Goal: Transaction & Acquisition: Complete application form

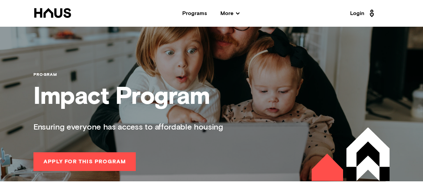
scroll to position [568, 0]
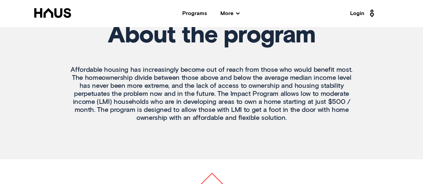
click at [290, 83] on p "Affordable housing has increasingly become out of reach from those who would be…" at bounding box center [211, 94] width 283 height 56
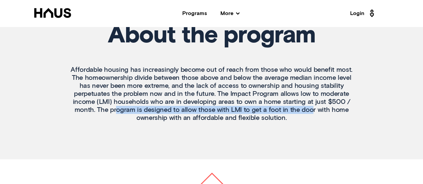
drag, startPoint x: 118, startPoint y: 109, endPoint x: 312, endPoint y: 112, distance: 193.2
click at [312, 112] on p "Affordable housing has increasingly become out of reach from those who would be…" at bounding box center [211, 94] width 283 height 56
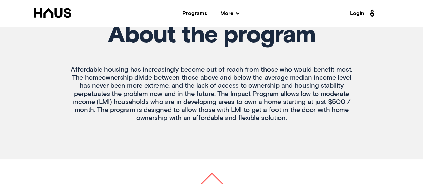
click at [234, 117] on p "Affordable housing has increasingly become out of reach from those who would be…" at bounding box center [211, 94] width 283 height 56
drag, startPoint x: 229, startPoint y: 110, endPoint x: 245, endPoint y: 108, distance: 16.5
click at [245, 108] on p "Affordable housing has increasingly become out of reach from those who would be…" at bounding box center [211, 94] width 283 height 56
drag, startPoint x: 157, startPoint y: 117, endPoint x: 266, endPoint y: 117, distance: 108.6
click at [266, 117] on p "Affordable housing has increasingly become out of reach from those who would be…" at bounding box center [211, 94] width 283 height 56
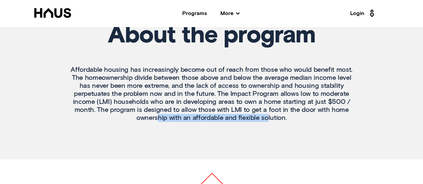
click at [242, 133] on div "About the program Affordable housing has increasingly become out of reach from …" at bounding box center [212, 54] width 296 height 170
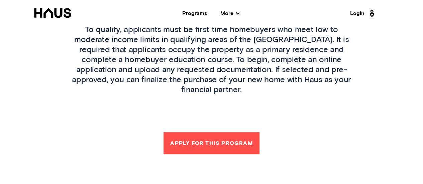
scroll to position [836, 0]
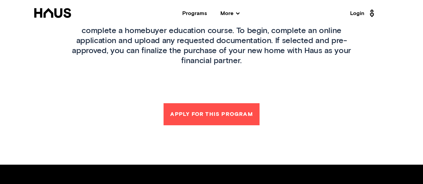
click at [203, 104] on button "Apply for this Program" at bounding box center [211, 114] width 96 height 22
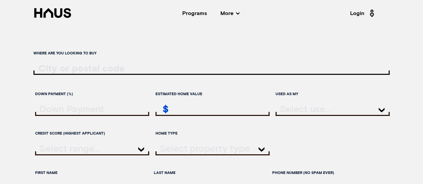
click at [187, 13] on div "Programs" at bounding box center [194, 13] width 25 height 5
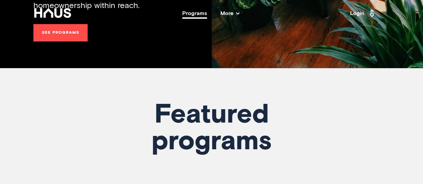
scroll to position [100, 0]
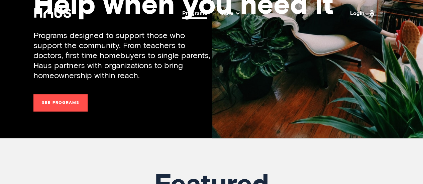
click at [82, 98] on link "See programs" at bounding box center [60, 102] width 54 height 17
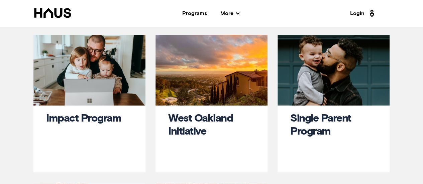
click at [200, 111] on div "West Oakland Initiative" at bounding box center [211, 142] width 112 height 72
click at [198, 115] on link "West Oakland Initiative" at bounding box center [200, 125] width 65 height 24
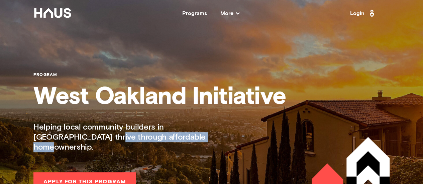
drag, startPoint x: 57, startPoint y: 137, endPoint x: 166, endPoint y: 137, distance: 109.0
click at [166, 137] on p "Helping local community builders in [GEOGRAPHIC_DATA] thrive through affordable…" at bounding box center [130, 137] width 194 height 30
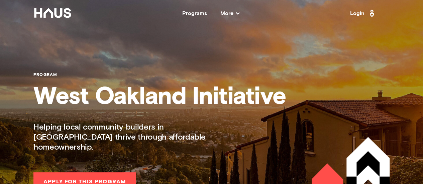
click at [151, 127] on p "Helping local community builders in [GEOGRAPHIC_DATA] thrive through affordable…" at bounding box center [130, 137] width 194 height 30
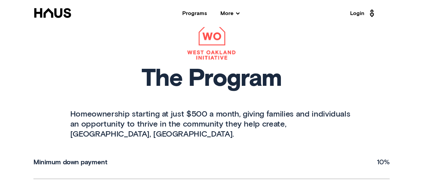
scroll to position [201, 0]
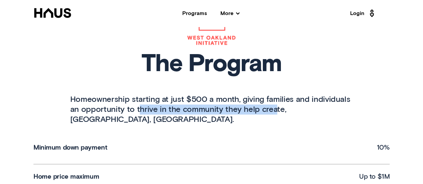
drag, startPoint x: 137, startPoint y: 102, endPoint x: 272, endPoint y: 106, distance: 135.1
click at [272, 106] on p "Homeownership starting at just $500 a month, giving families and individuals an…" at bounding box center [211, 110] width 283 height 30
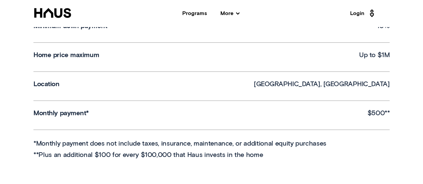
scroll to position [334, 0]
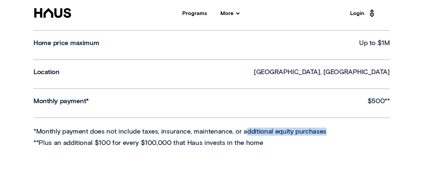
drag, startPoint x: 242, startPoint y: 115, endPoint x: 324, endPoint y: 114, distance: 82.6
click at [324, 128] on p "*Monthly payment does not include taxes, insurance, maintenance, or additional …" at bounding box center [211, 132] width 356 height 8
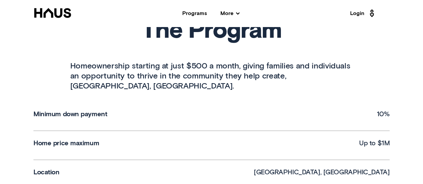
scroll to position [201, 0]
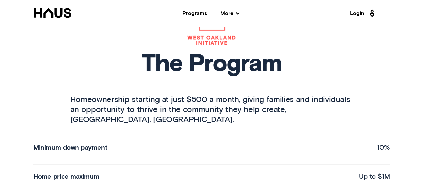
click at [227, 14] on span "More" at bounding box center [229, 13] width 19 height 5
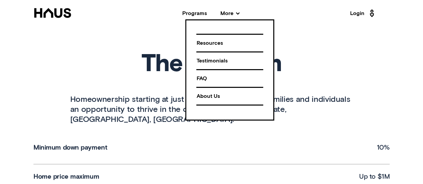
click at [206, 78] on div "FAQ" at bounding box center [229, 79] width 67 height 12
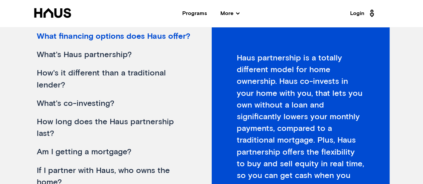
scroll to position [134, 0]
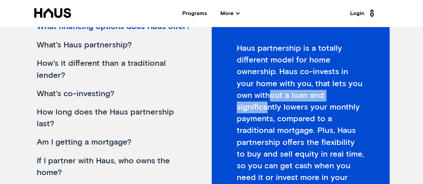
drag, startPoint x: 251, startPoint y: 96, endPoint x: 337, endPoint y: 96, distance: 85.9
click at [337, 96] on div "Haus partnership is a totally different model for home ownership. Haus co-inves…" at bounding box center [301, 121] width 178 height 206
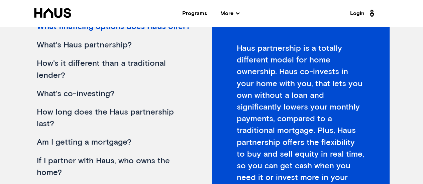
click at [277, 105] on div "Haus partnership is a totally different model for home ownership. Haus co-inves…" at bounding box center [301, 121] width 178 height 206
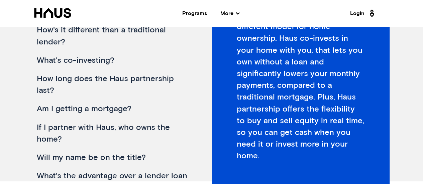
scroll to position [100, 0]
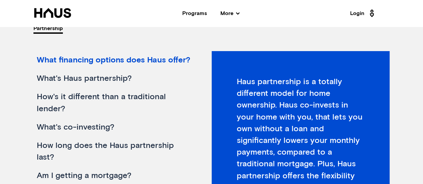
click at [93, 78] on div "What's Haus partnership?" at bounding box center [113, 79] width 160 height 18
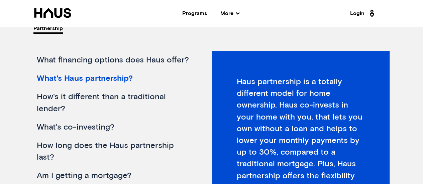
click at [77, 60] on div "What financing options does Haus offer?" at bounding box center [113, 60] width 160 height 18
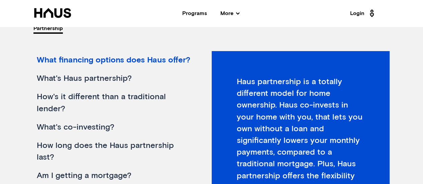
click at [59, 77] on div "What's Haus partnership?" at bounding box center [113, 79] width 160 height 18
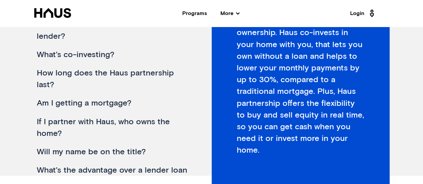
scroll to position [134, 0]
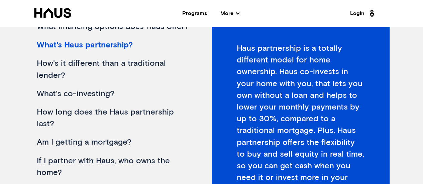
click at [68, 61] on div "How's it different than a traditional lender?" at bounding box center [113, 69] width 160 height 30
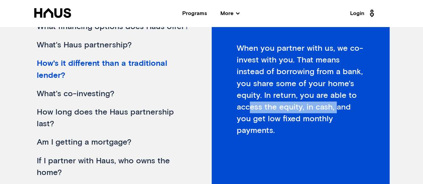
drag, startPoint x: 250, startPoint y: 105, endPoint x: 334, endPoint y: 105, distance: 83.9
click at [334, 105] on div "When you partner with us, we co-invest with you. That means instead of borrowin…" at bounding box center [301, 121] width 178 height 206
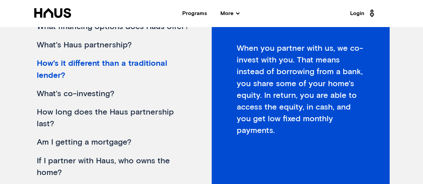
click at [47, 95] on div "What's co-investing?" at bounding box center [113, 94] width 160 height 18
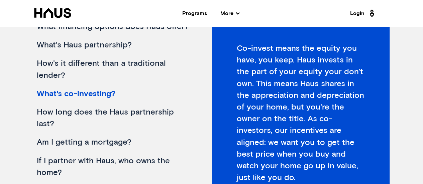
click at [85, 145] on div "Am I getting a mortgage?" at bounding box center [113, 142] width 160 height 18
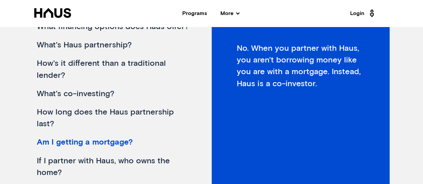
click at [51, 111] on div "How long does the Haus partnership last?" at bounding box center [113, 118] width 160 height 30
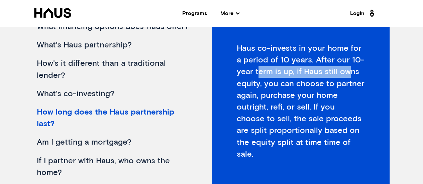
drag, startPoint x: 258, startPoint y: 73, endPoint x: 347, endPoint y: 73, distance: 88.6
click at [347, 73] on div "Haus co-invests in your home for a period of 10 years. After our 10-year term i…" at bounding box center [301, 121] width 178 height 206
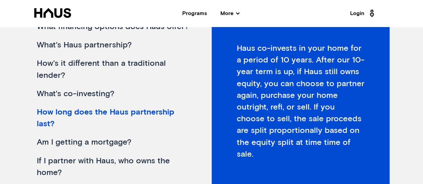
click at [265, 85] on div "Haus co-invests in your home for a period of 10 years. After our 10-year term i…" at bounding box center [301, 121] width 178 height 206
click at [53, 93] on div "What's co-investing?" at bounding box center [113, 94] width 160 height 18
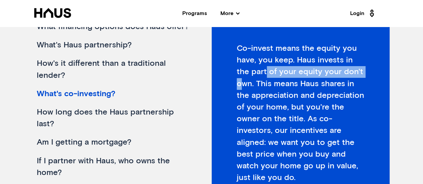
drag, startPoint x: 250, startPoint y: 73, endPoint x: 351, endPoint y: 72, distance: 100.6
click at [351, 72] on div "Co-invest means the equity you have, you keep. Haus invests in the part of your…" at bounding box center [301, 121] width 178 height 206
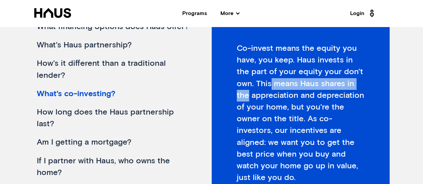
drag, startPoint x: 250, startPoint y: 84, endPoint x: 350, endPoint y: 84, distance: 99.6
click at [350, 84] on div "Co-invest means the equity you have, you keep. Haus invests in the part of your…" at bounding box center [301, 121] width 178 height 206
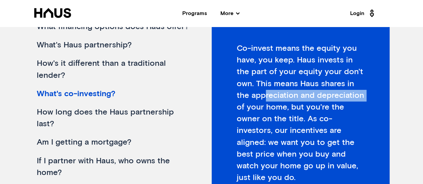
drag, startPoint x: 250, startPoint y: 95, endPoint x: 352, endPoint y: 96, distance: 101.3
click at [352, 96] on div "Co-invest means the equity you have, you keep. Haus invests in the part of your…" at bounding box center [301, 121] width 178 height 206
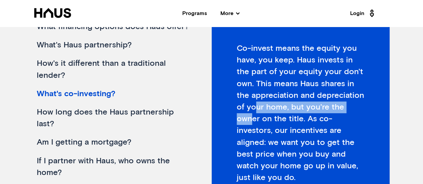
drag, startPoint x: 247, startPoint y: 107, endPoint x: 349, endPoint y: 111, distance: 102.7
click at [349, 111] on div "Co-invest means the equity you have, you keep. Haus invests in the part of your…" at bounding box center [301, 121] width 178 height 206
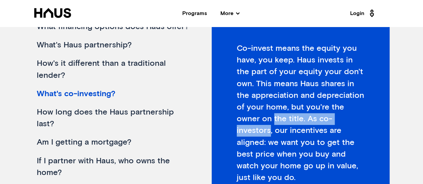
drag, startPoint x: 247, startPoint y: 119, endPoint x: 336, endPoint y: 120, distance: 88.9
click at [336, 120] on div "Co-invest means the equity you have, you keep. Haus invests in the part of your…" at bounding box center [301, 121] width 178 height 206
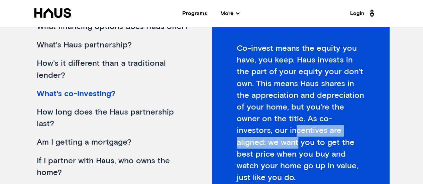
drag, startPoint x: 241, startPoint y: 132, endPoint x: 348, endPoint y: 129, distance: 107.7
click at [348, 129] on div "Co-invest means the equity you have, you keep. Haus invests in the part of your…" at bounding box center [301, 121] width 178 height 206
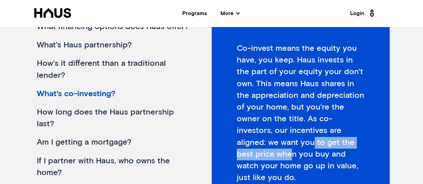
drag, startPoint x: 250, startPoint y: 142, endPoint x: 347, endPoint y: 142, distance: 96.9
click at [347, 142] on div "Co-invest means the equity you have, you keep. Haus invests in the part of your…" at bounding box center [301, 121] width 178 height 206
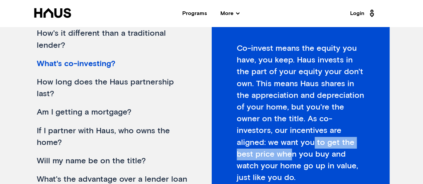
scroll to position [67, 0]
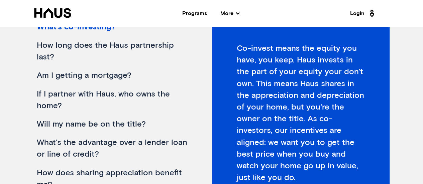
click at [62, 93] on div "If I partner with Haus, who owns the home?" at bounding box center [113, 100] width 160 height 30
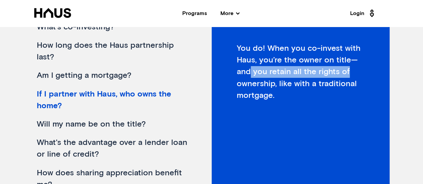
drag, startPoint x: 249, startPoint y: 73, endPoint x: 348, endPoint y: 73, distance: 98.3
click at [348, 73] on div "You do! When you co-invest with Haus, you’re the owner on title—and you retain …" at bounding box center [301, 121] width 178 height 206
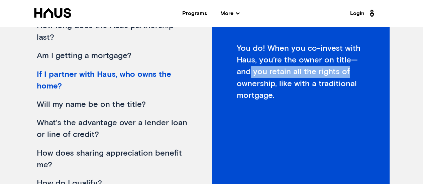
scroll to position [100, 0]
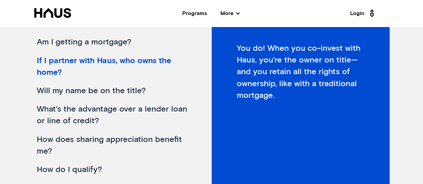
click at [76, 90] on div "Will my name be on the title?" at bounding box center [113, 91] width 160 height 18
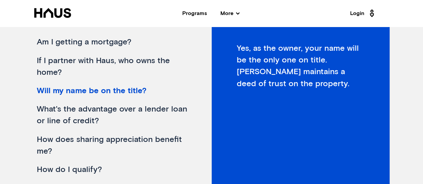
click at [113, 109] on div "What's the advantage over a lender loan or line of credit?" at bounding box center [113, 115] width 160 height 30
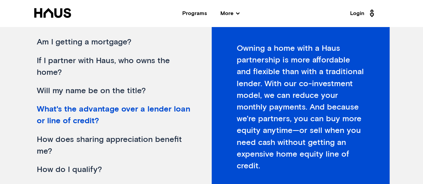
click at [396, 83] on div "partnership partnership What financing options does Haus offer? What's Haus par…" at bounding box center [211, 94] width 423 height 242
click at [126, 132] on div "How does sharing appreciation benefit me?" at bounding box center [113, 146] width 160 height 30
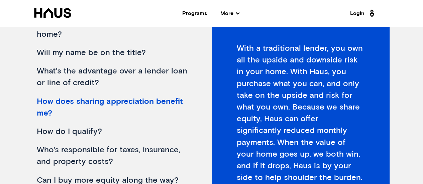
scroll to position [167, 0]
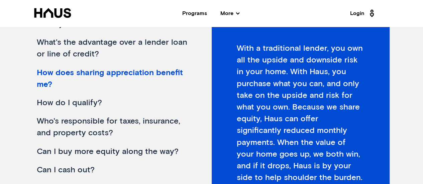
click at [55, 121] on div "Who's responsible for taxes, insurance, and property costs?" at bounding box center [113, 127] width 160 height 30
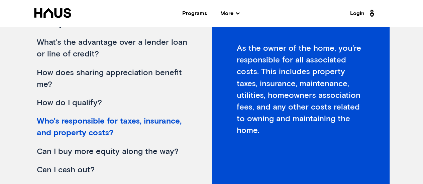
click at [108, 151] on div "Can I buy more equity along the way?" at bounding box center [113, 152] width 160 height 18
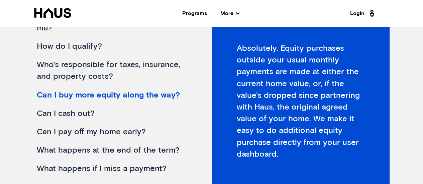
scroll to position [234, 0]
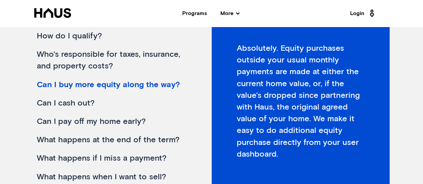
click at [107, 140] on div "What happens at the end of the term?" at bounding box center [113, 140] width 160 height 18
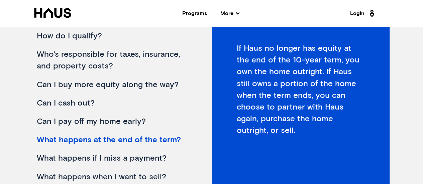
click at [79, 103] on div "Can I cash out?" at bounding box center [113, 103] width 160 height 18
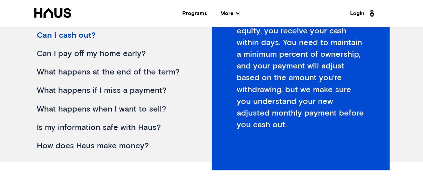
scroll to position [201, 0]
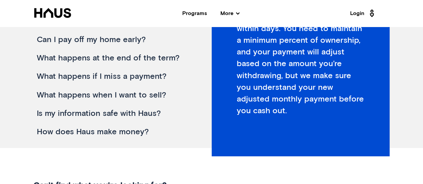
click at [105, 135] on div "How does Haus make money?" at bounding box center [113, 132] width 160 height 18
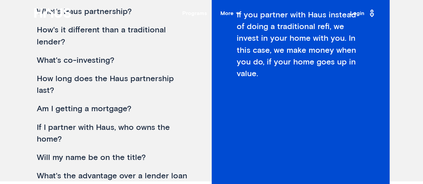
scroll to position [0, 0]
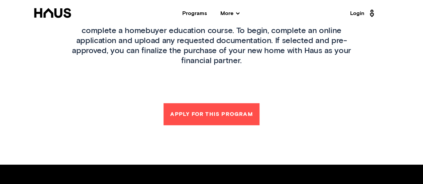
click at [166, 38] on p "To qualify, applicants must be first time homebuyers who meet low to moderate i…" at bounding box center [211, 31] width 283 height 70
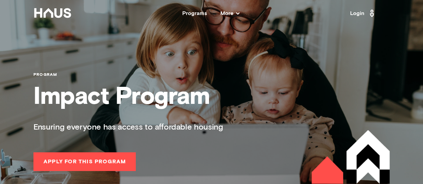
click at [190, 9] on nav "Back Programs More Resources Testimonials FAQ About Us Login" at bounding box center [211, 13] width 423 height 27
click at [190, 11] on div "Programs" at bounding box center [194, 13] width 25 height 5
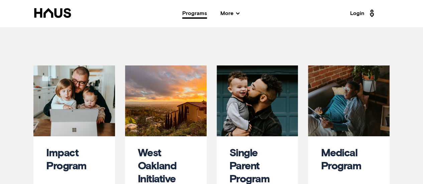
scroll to position [368, 0]
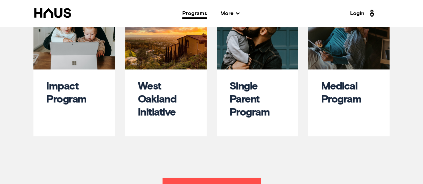
click at [250, 96] on link "Single Parent Program" at bounding box center [249, 99] width 40 height 37
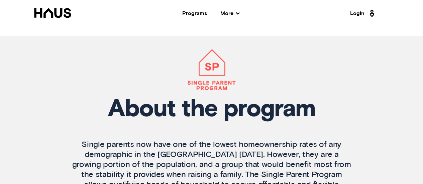
scroll to position [535, 0]
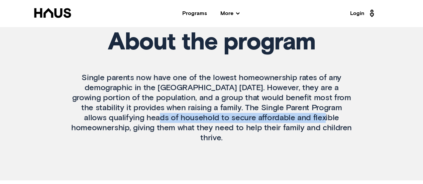
drag, startPoint x: 112, startPoint y: 118, endPoint x: 278, endPoint y: 119, distance: 166.8
click at [278, 119] on p "Single parents now have one of the lowest homeownership rates of any demographi…" at bounding box center [211, 108] width 283 height 70
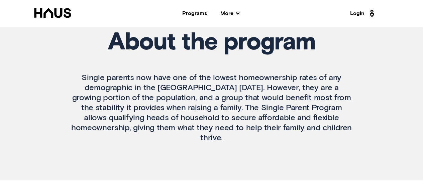
click at [181, 98] on p "Single parents now have one of the lowest homeownership rates of any demographi…" at bounding box center [211, 108] width 283 height 70
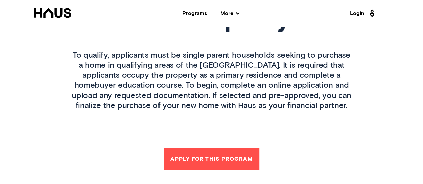
scroll to position [769, 0]
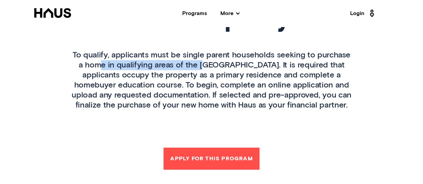
drag, startPoint x: 93, startPoint y: 55, endPoint x: 196, endPoint y: 56, distance: 103.0
click at [196, 56] on p "To qualify, applicants must be single parent households seeking to purchase a h…" at bounding box center [211, 80] width 283 height 60
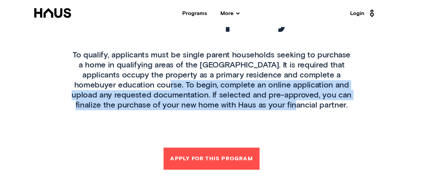
drag, startPoint x: 127, startPoint y: 75, endPoint x: 328, endPoint y: 95, distance: 202.6
click at [334, 96] on p "To qualify, applicants must be single parent households seeking to purchase a h…" at bounding box center [211, 80] width 283 height 60
click at [322, 94] on p "To qualify, applicants must be single parent households seeking to purchase a h…" at bounding box center [211, 80] width 283 height 60
click at [307, 96] on p "To qualify, applicants must be single parent households seeking to purchase a h…" at bounding box center [211, 80] width 283 height 60
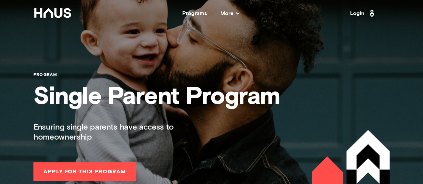
scroll to position [0, 0]
click at [193, 11] on div "Programs" at bounding box center [194, 13] width 25 height 5
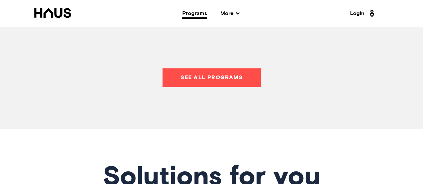
scroll to position [468, 0]
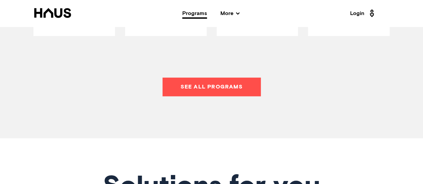
click at [200, 83] on link "See all programs" at bounding box center [211, 87] width 98 height 19
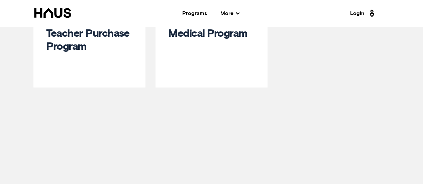
scroll to position [234, 0]
click at [74, 52] on link "Teacher Purchase Program" at bounding box center [87, 40] width 83 height 24
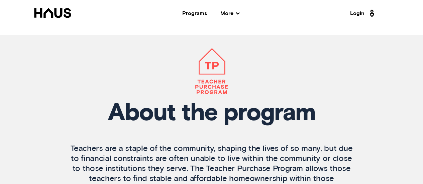
scroll to position [535, 0]
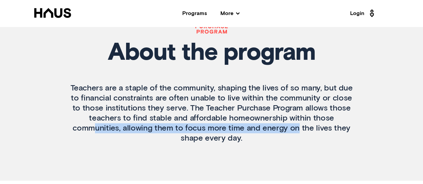
drag, startPoint x: 95, startPoint y: 123, endPoint x: 296, endPoint y: 127, distance: 200.9
click at [296, 127] on p "Teachers are a staple of the community, shaping the lives of so many, but due t…" at bounding box center [211, 113] width 283 height 60
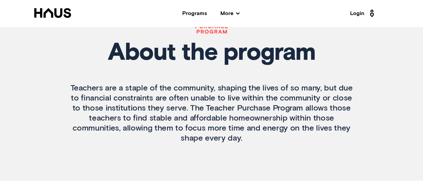
click at [219, 112] on p "Teachers are a staple of the community, shaping the lives of so many, but due t…" at bounding box center [211, 113] width 283 height 60
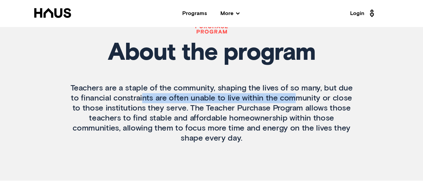
drag, startPoint x: 144, startPoint y: 97, endPoint x: 292, endPoint y: 99, distance: 147.8
click at [292, 99] on p "Teachers are a staple of the community, shaping the lives of so many, but due t…" at bounding box center [211, 113] width 283 height 60
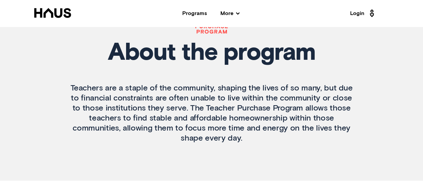
click at [150, 111] on p "Teachers are a staple of the community, shaping the lives of so many, but due t…" at bounding box center [211, 113] width 283 height 60
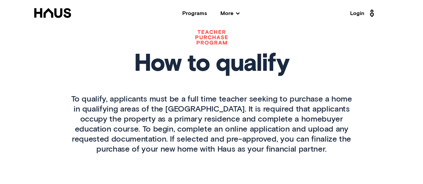
scroll to position [769, 0]
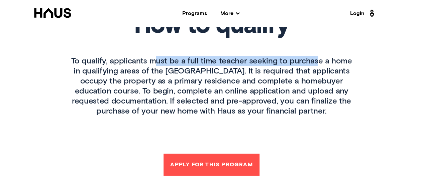
drag, startPoint x: 156, startPoint y: 62, endPoint x: 315, endPoint y: 62, distance: 158.8
click at [315, 62] on p "To qualify, applicants must be a full time teacher seeking to purchase a home i…" at bounding box center [211, 86] width 283 height 60
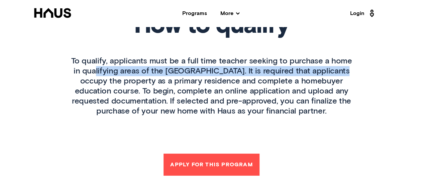
drag, startPoint x: 93, startPoint y: 69, endPoint x: 334, endPoint y: 73, distance: 241.0
click at [334, 73] on p "To qualify, applicants must be a full time teacher seeking to purchase a home i…" at bounding box center [211, 86] width 283 height 60
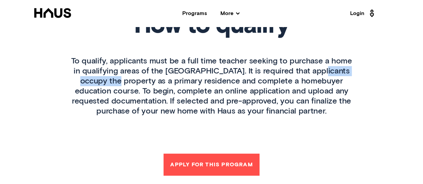
drag, startPoint x: 86, startPoint y: 83, endPoint x: 308, endPoint y: 75, distance: 221.4
click at [308, 75] on p "To qualify, applicants must be a full time teacher seeking to purchase a home i…" at bounding box center [211, 86] width 283 height 60
drag, startPoint x: 153, startPoint y: 91, endPoint x: 124, endPoint y: 91, distance: 28.7
click at [153, 91] on p "To qualify, applicants must be a full time teacher seeking to purchase a home i…" at bounding box center [211, 86] width 283 height 60
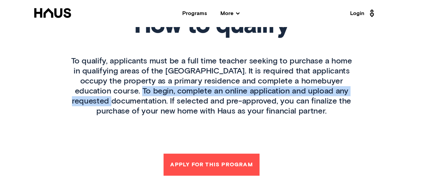
drag, startPoint x: 98, startPoint y: 90, endPoint x: 341, endPoint y: 93, distance: 243.4
click at [341, 93] on p "To qualify, applicants must be a full time teacher seeking to purchase a home i…" at bounding box center [211, 86] width 283 height 60
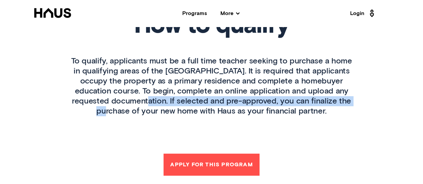
drag, startPoint x: 92, startPoint y: 100, endPoint x: 312, endPoint y: 102, distance: 220.3
click at [312, 102] on p "To qualify, applicants must be a full time teacher seeking to purchase a home i…" at bounding box center [211, 86] width 283 height 60
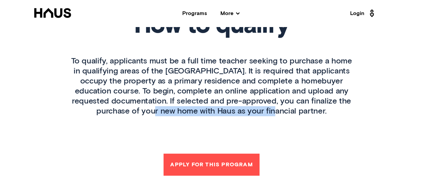
drag, startPoint x: 163, startPoint y: 107, endPoint x: 270, endPoint y: 106, distance: 107.3
click at [276, 107] on p "To qualify, applicants must be a full time teacher seeking to purchase a home i…" at bounding box center [211, 86] width 283 height 60
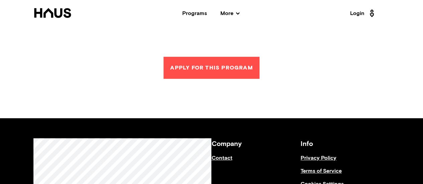
scroll to position [869, 0]
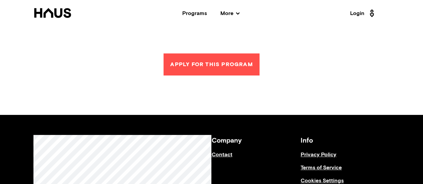
click at [204, 66] on button "Apply for this Program" at bounding box center [211, 64] width 96 height 22
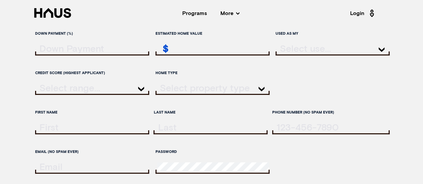
scroll to position [67, 0]
